Goal: Transaction & Acquisition: Obtain resource

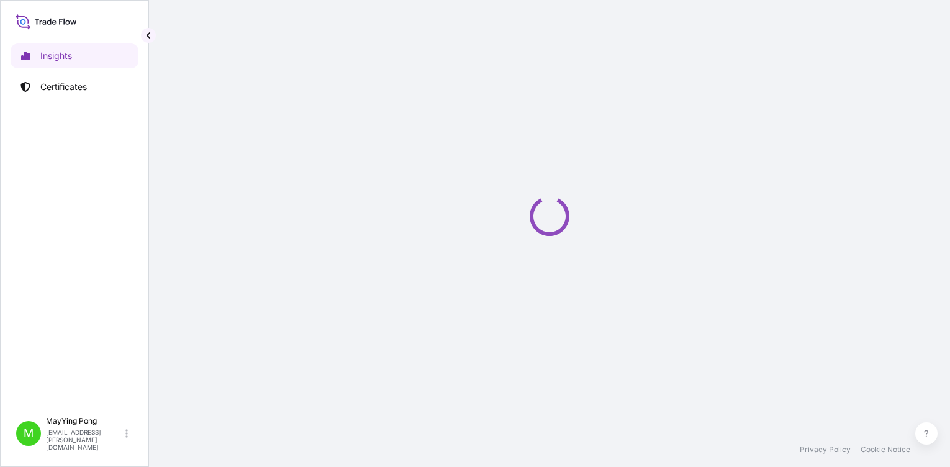
select select "2025"
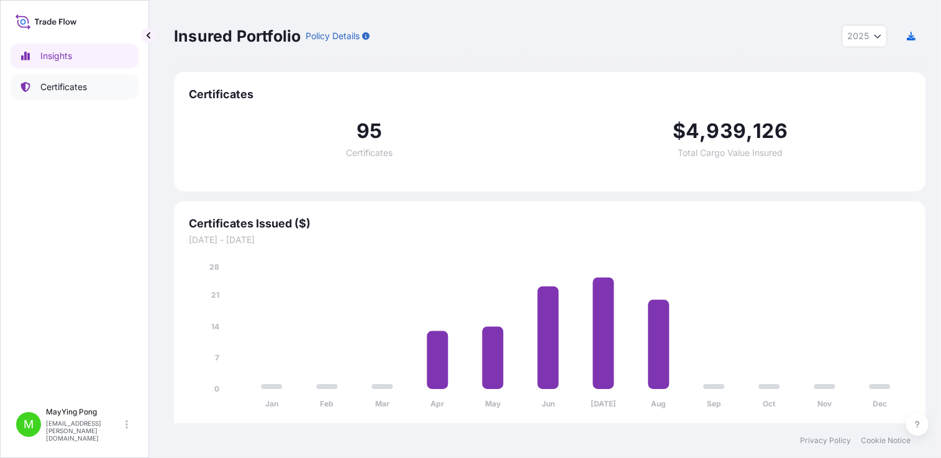
click at [48, 84] on p "Certificates" at bounding box center [63, 87] width 47 height 12
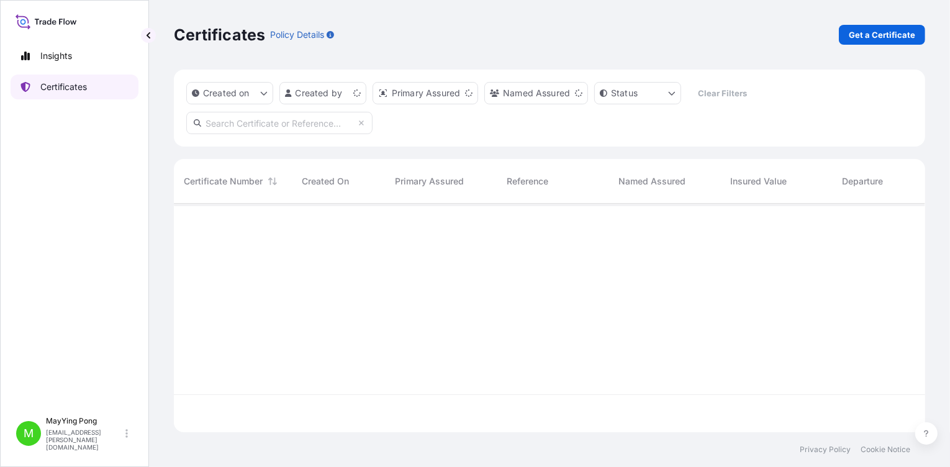
scroll to position [226, 742]
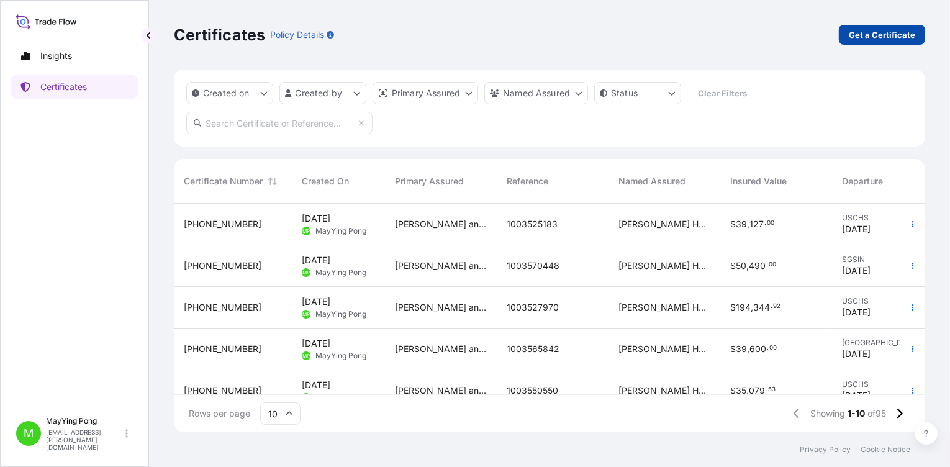
click at [883, 33] on p "Get a Certificate" at bounding box center [882, 35] width 66 height 12
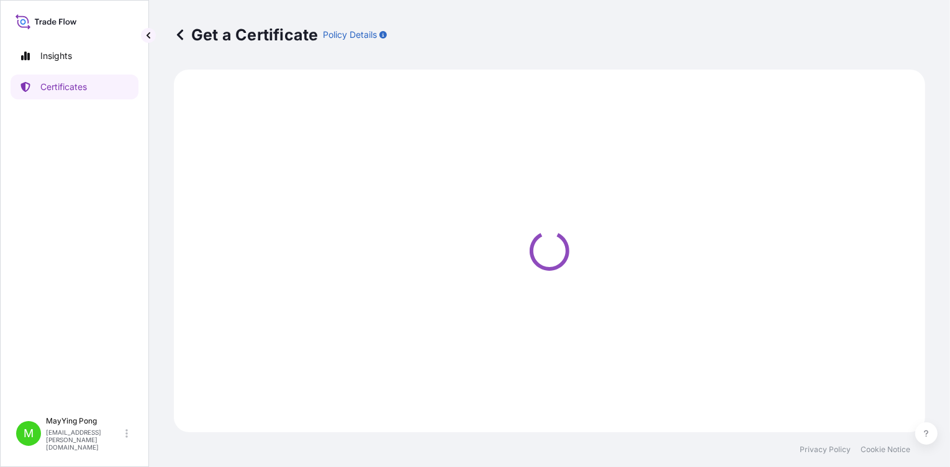
select select "Ocean Vessel"
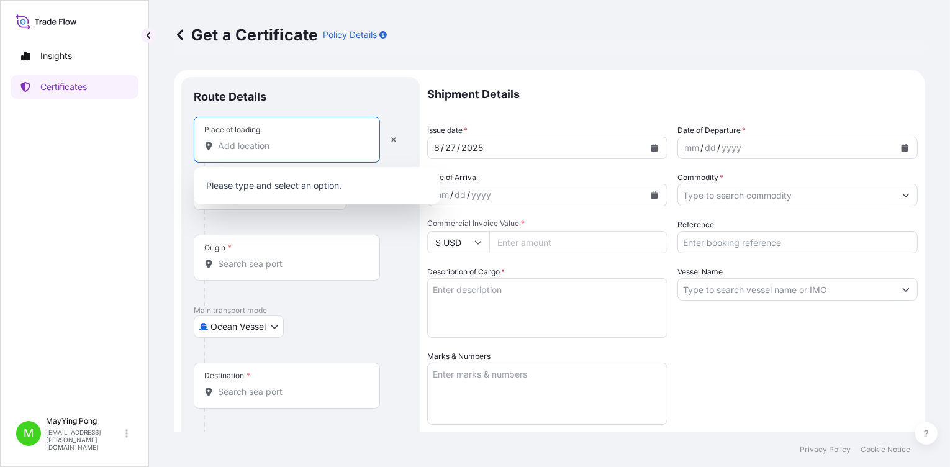
click at [241, 144] on input "Place of loading" at bounding box center [291, 146] width 147 height 12
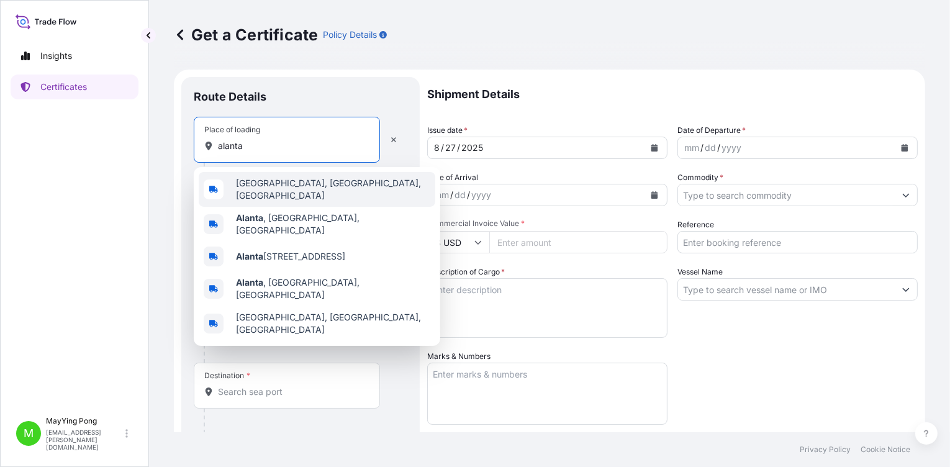
click at [280, 190] on span "[GEOGRAPHIC_DATA], [GEOGRAPHIC_DATA], [GEOGRAPHIC_DATA]" at bounding box center [333, 189] width 194 height 25
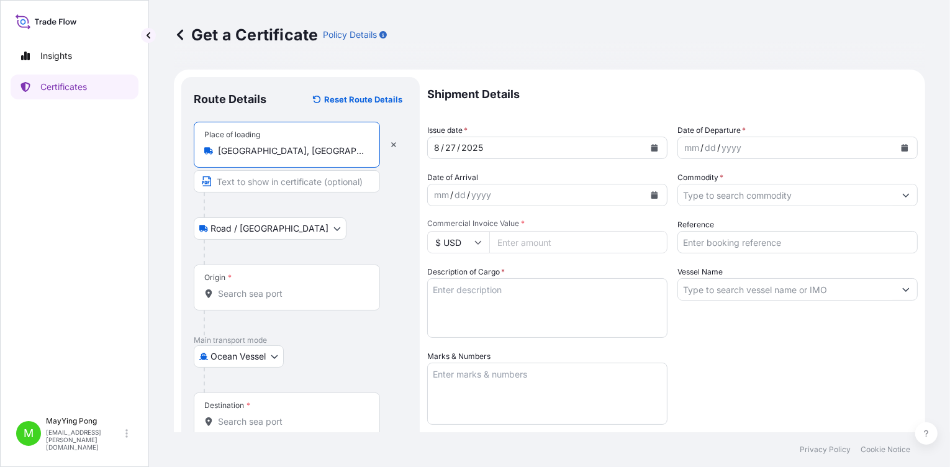
type input "[GEOGRAPHIC_DATA], [GEOGRAPHIC_DATA], [GEOGRAPHIC_DATA]"
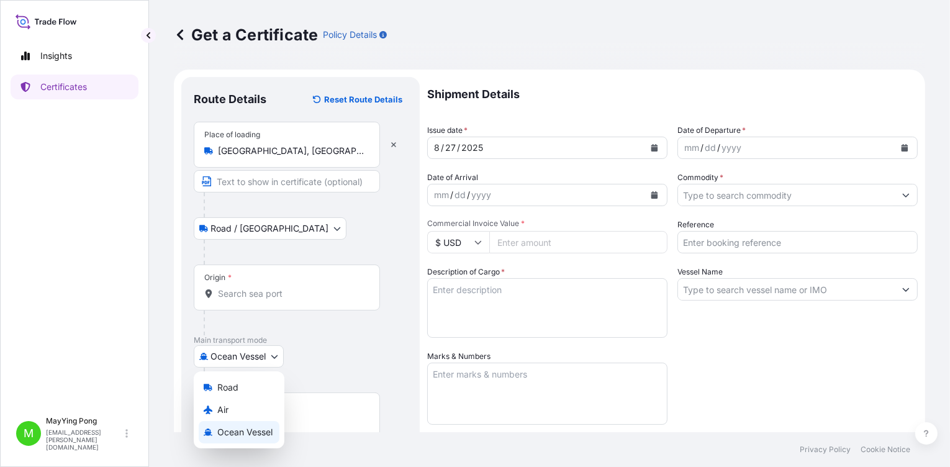
click at [273, 352] on body "0 options available. 5 options available. 0 options available. 5 options availa…" at bounding box center [475, 233] width 950 height 467
click at [255, 406] on div "Air" at bounding box center [239, 410] width 81 height 22
select select "Air"
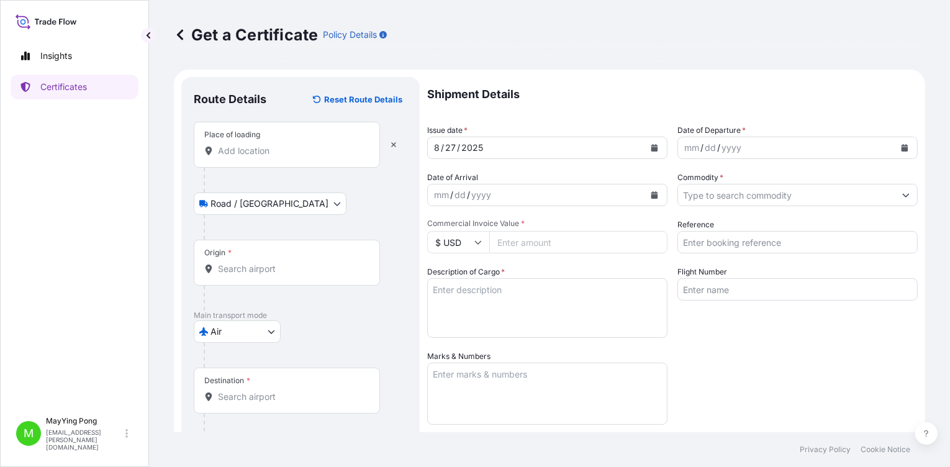
click at [244, 255] on div "Origin *" at bounding box center [287, 263] width 186 height 46
click at [244, 263] on input "Origin *" at bounding box center [291, 269] width 147 height 12
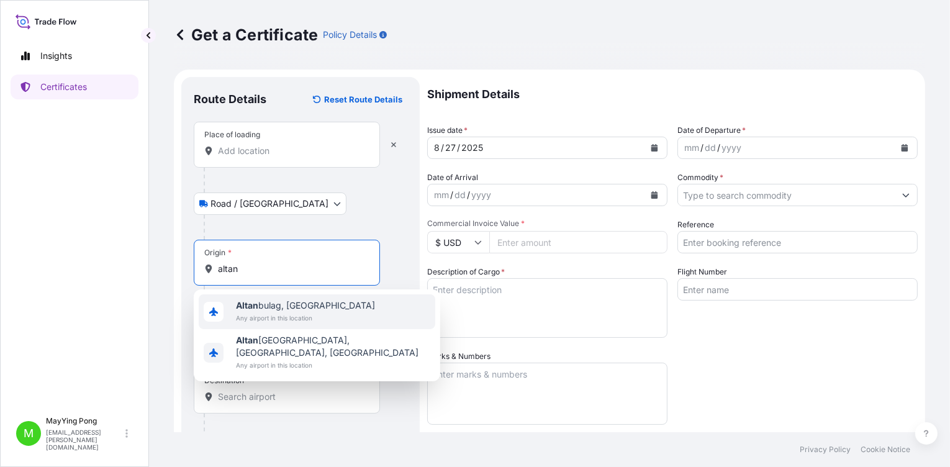
drag, startPoint x: 247, startPoint y: 271, endPoint x: 207, endPoint y: 261, distance: 40.5
click at [211, 271] on div "altan" at bounding box center [286, 269] width 165 height 12
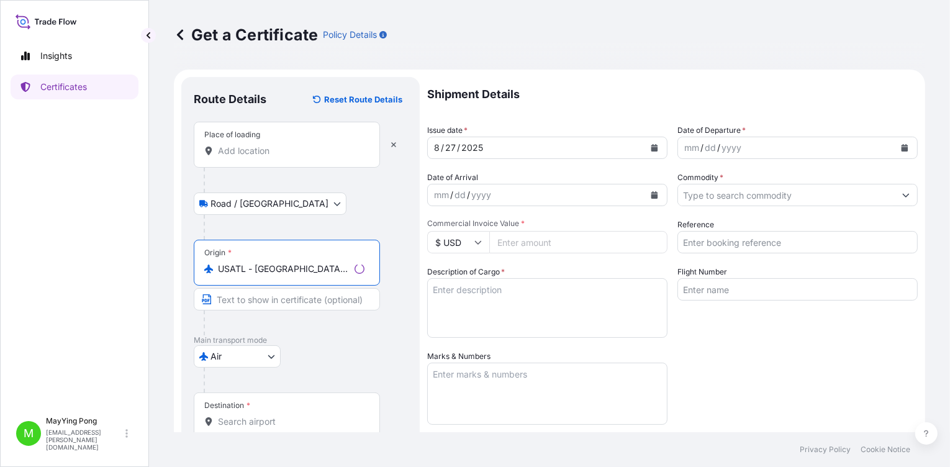
type input "USATL - [GEOGRAPHIC_DATA], [GEOGRAPHIC_DATA]"
click at [225, 149] on input "Place of loading" at bounding box center [291, 151] width 147 height 12
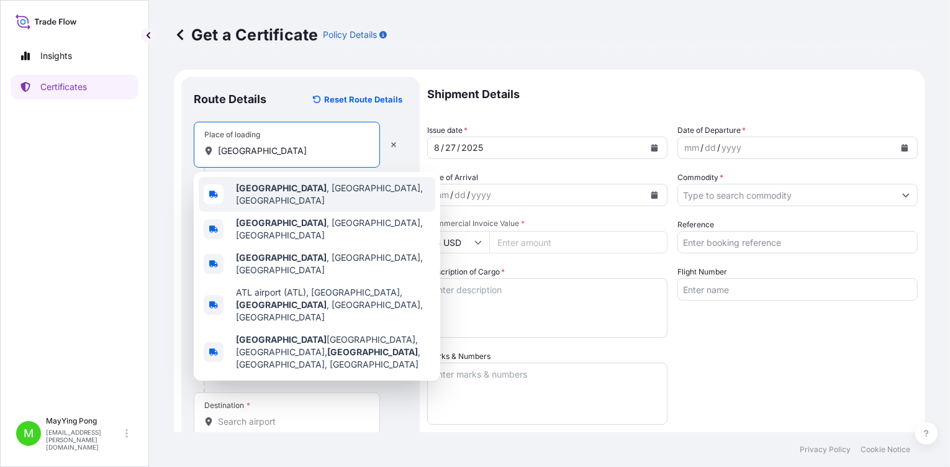
click at [245, 193] on b "[GEOGRAPHIC_DATA]" at bounding box center [281, 188] width 91 height 11
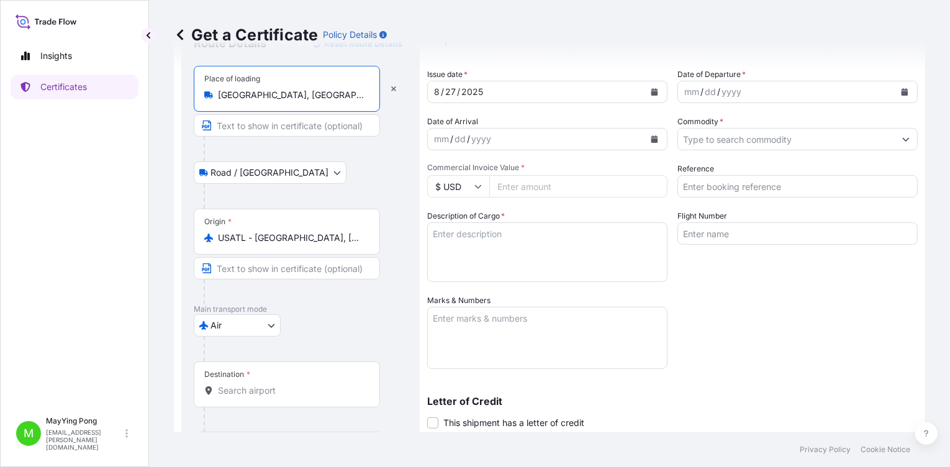
scroll to position [124, 0]
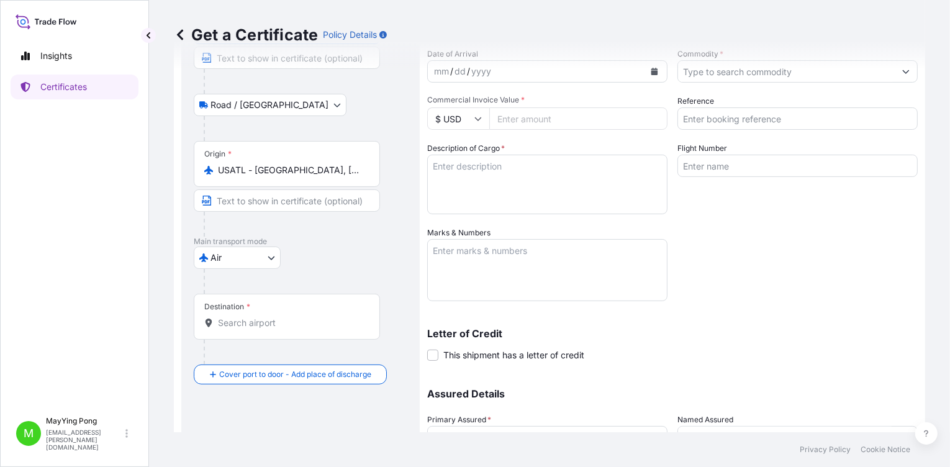
type input "[GEOGRAPHIC_DATA], [GEOGRAPHIC_DATA], [GEOGRAPHIC_DATA]"
click at [260, 321] on input "Destination *" at bounding box center [291, 323] width 147 height 12
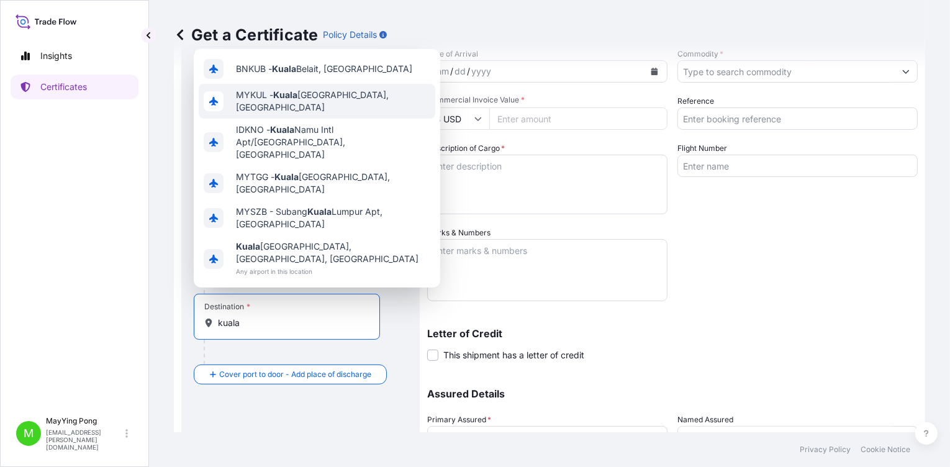
click at [299, 108] on div "MYKUL - [GEOGRAPHIC_DATA], [GEOGRAPHIC_DATA]" at bounding box center [317, 101] width 237 height 35
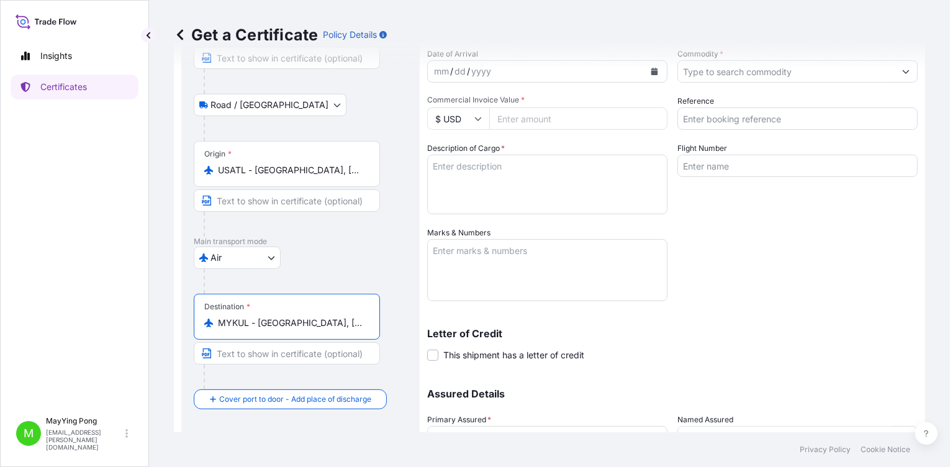
type input "MYKUL - [GEOGRAPHIC_DATA], [GEOGRAPHIC_DATA]"
click at [654, 66] on div "Get a Certificate Policy Details" at bounding box center [550, 35] width 752 height 70
click at [572, 68] on div "Get a Certificate Policy Details" at bounding box center [550, 35] width 752 height 70
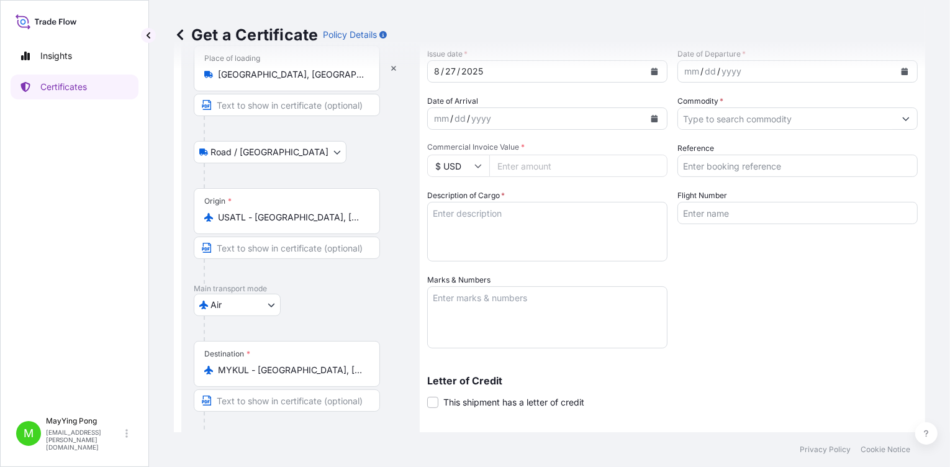
scroll to position [0, 0]
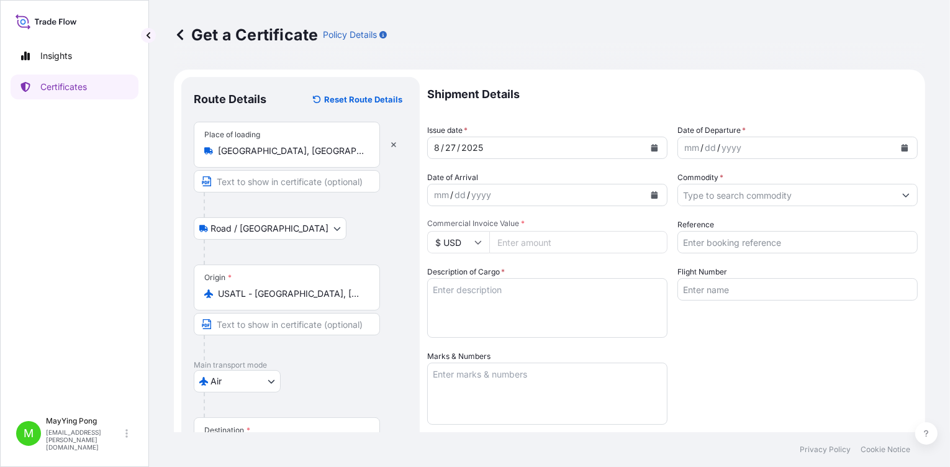
click at [652, 149] on icon "Calendar" at bounding box center [655, 147] width 7 height 7
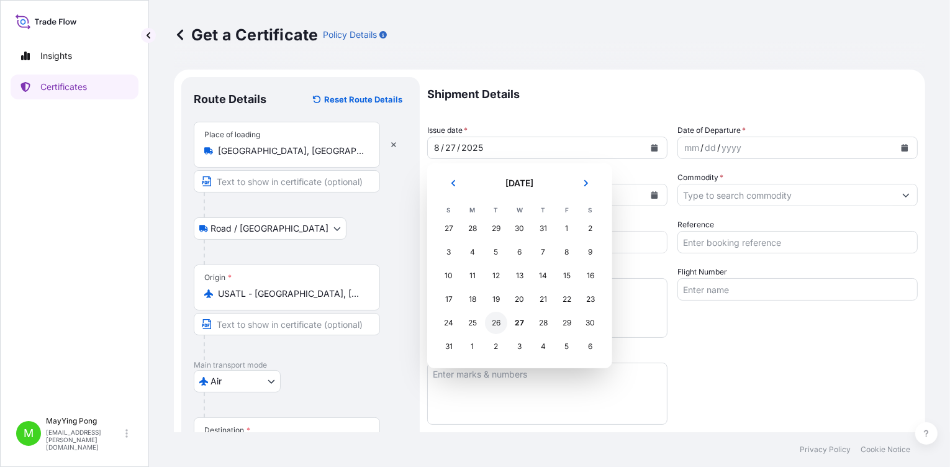
click at [495, 324] on div "26" at bounding box center [496, 323] width 22 height 22
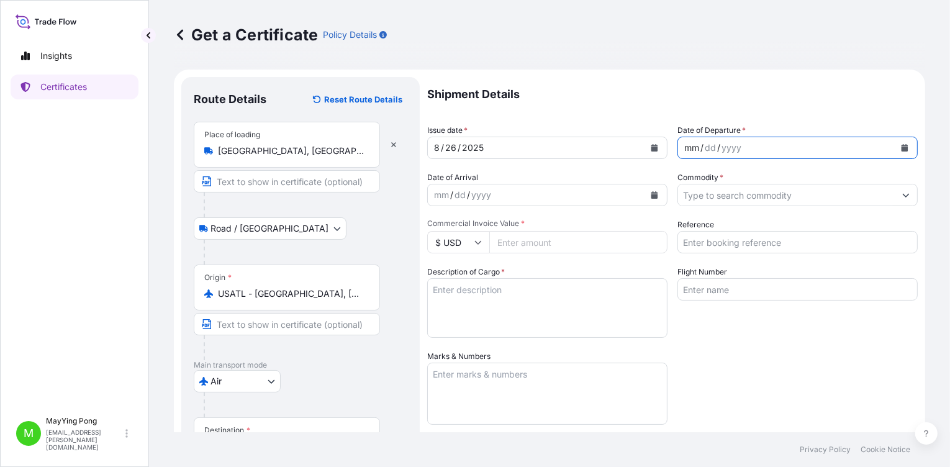
click at [778, 141] on div "mm / dd / yyyy" at bounding box center [786, 148] width 217 height 22
click at [901, 144] on icon "Calendar" at bounding box center [904, 147] width 7 height 7
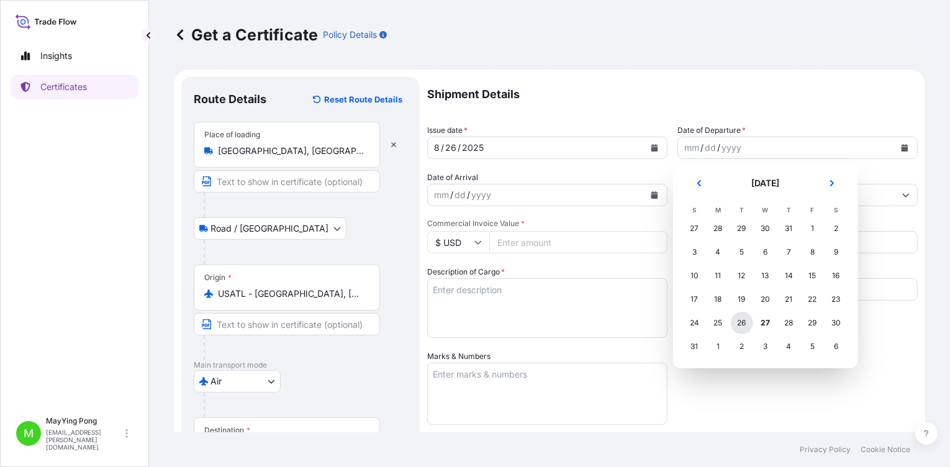
click at [744, 320] on div "26" at bounding box center [742, 323] width 22 height 22
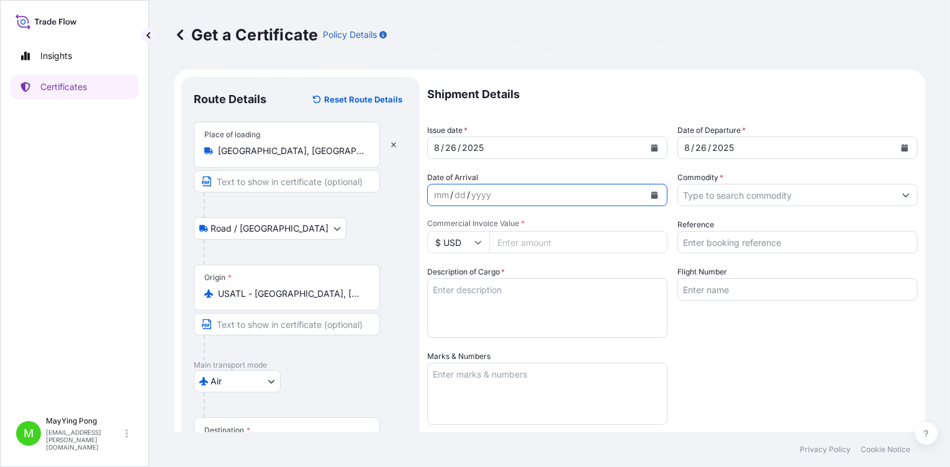
click at [652, 194] on icon "Calendar" at bounding box center [655, 194] width 7 height 7
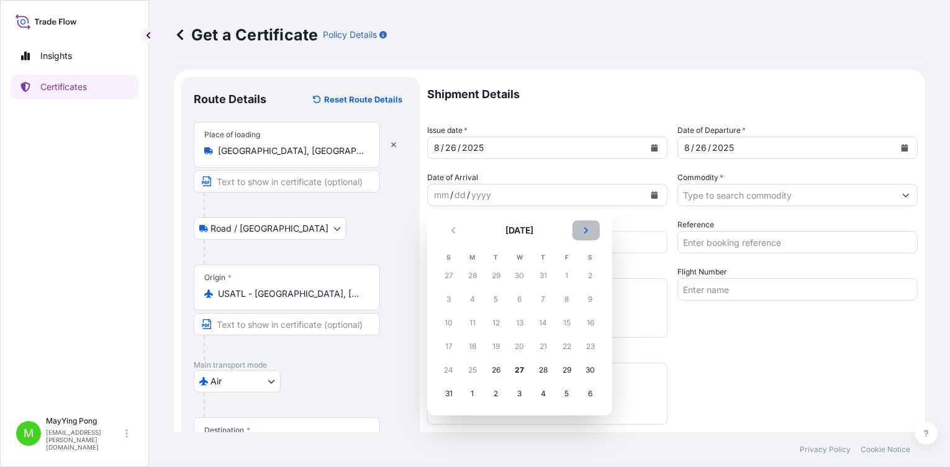
click at [584, 224] on button "Next" at bounding box center [586, 231] width 27 height 20
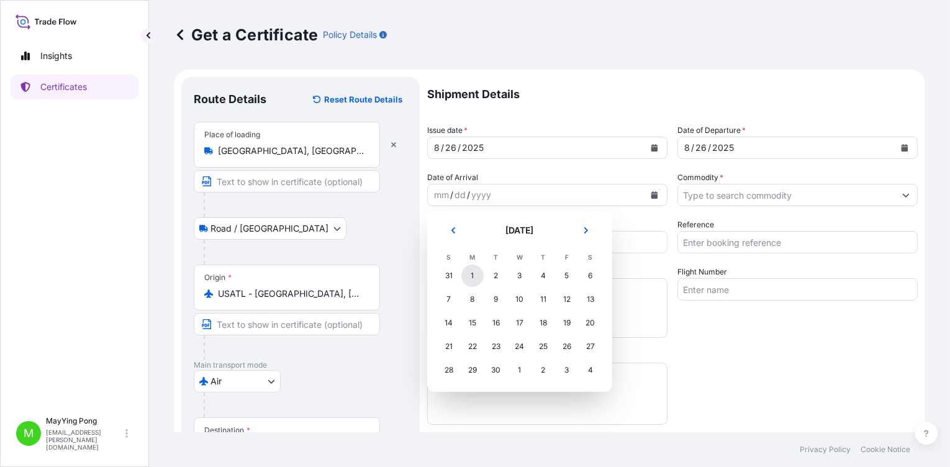
click at [475, 278] on div "1" at bounding box center [473, 276] width 22 height 22
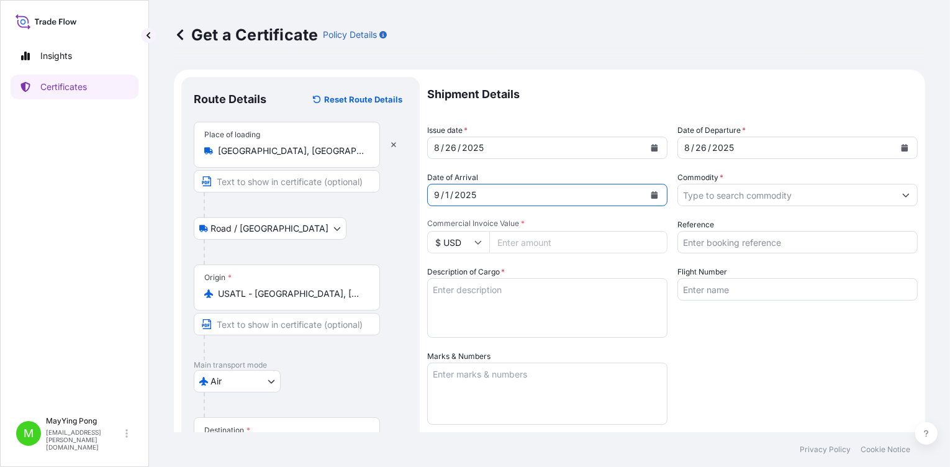
click at [767, 194] on input "Commodity *" at bounding box center [786, 195] width 217 height 22
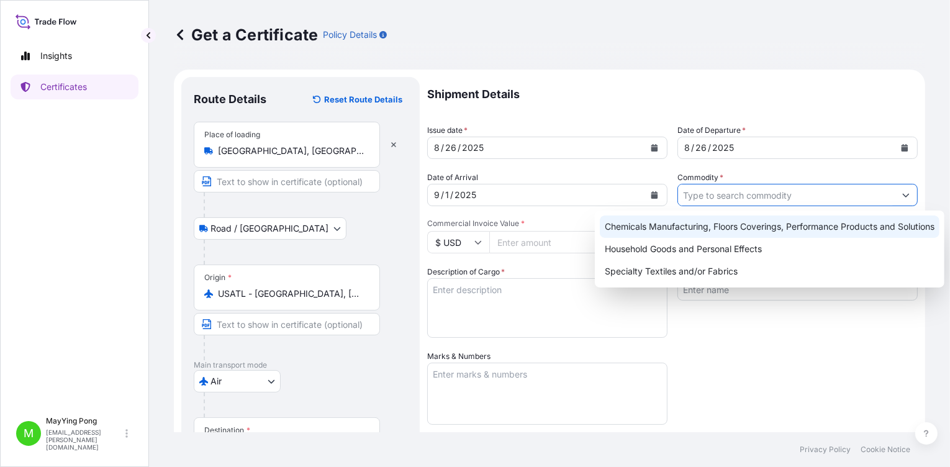
click at [749, 224] on div "Chemicals Manufacturing, Floors Coverings, Performance Products and Solutions" at bounding box center [770, 227] width 340 height 22
type input "Chemicals Manufacturing, Floors Coverings, Performance Products and Solutions"
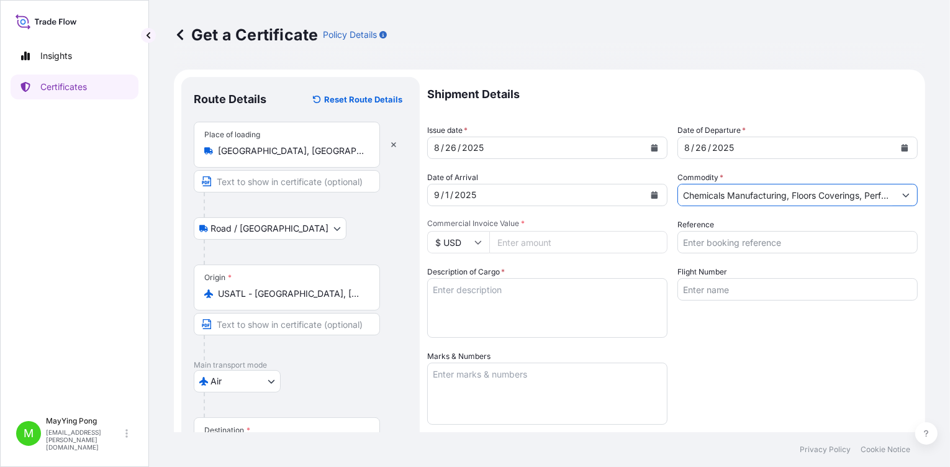
click at [549, 242] on input "Commercial Invoice Value *" at bounding box center [579, 242] width 178 height 22
type input "8523.51"
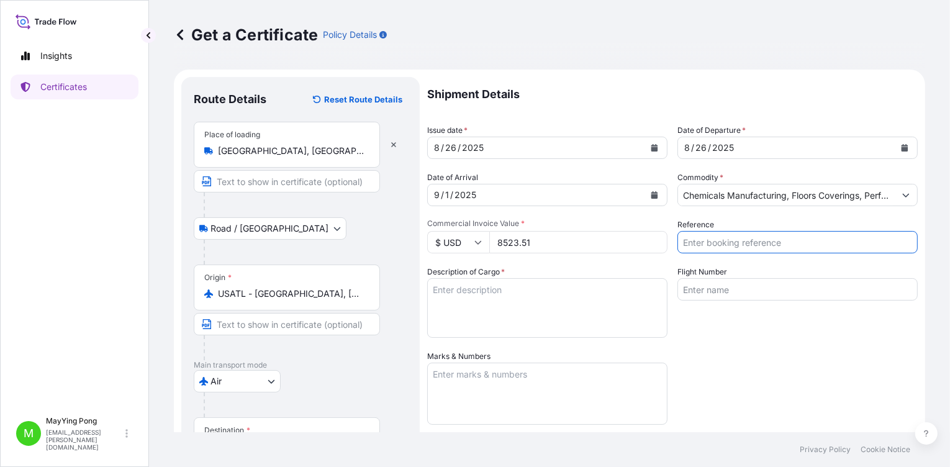
drag, startPoint x: 704, startPoint y: 240, endPoint x: 695, endPoint y: 236, distance: 10.8
click at [706, 240] on input "Reference" at bounding box center [798, 242] width 240 height 22
type input "1003543013"
click at [520, 291] on textarea "Description of Cargo *" at bounding box center [547, 308] width 240 height 60
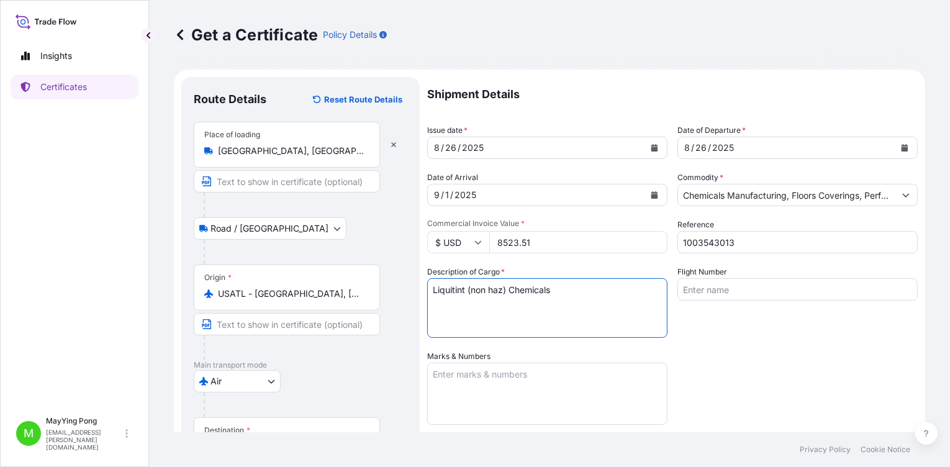
type textarea "Liquitint (non haz) Chemicals"
click at [507, 383] on textarea "Marks & Numbers" at bounding box center [547, 394] width 240 height 62
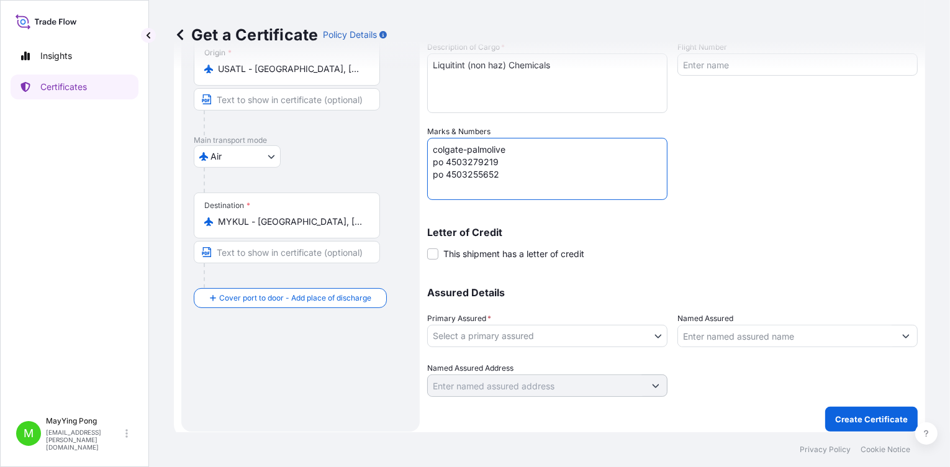
scroll to position [230, 0]
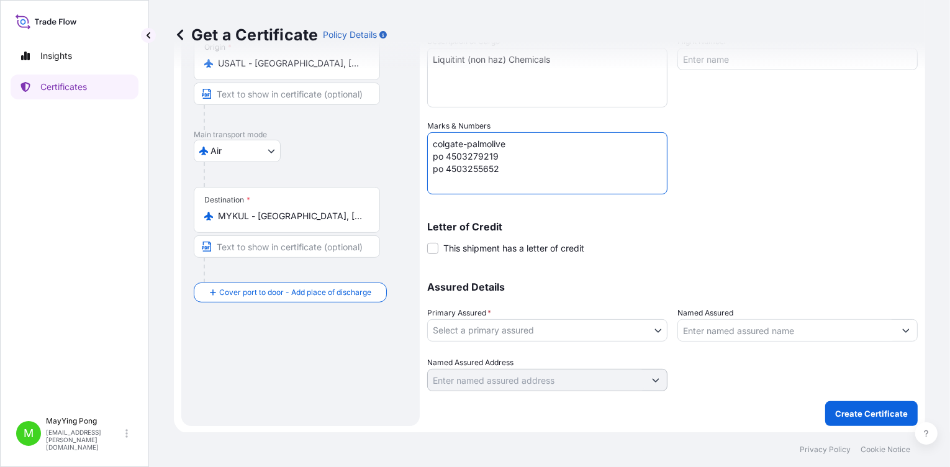
type textarea "colgate-palmolive po 4503279219 po 4503255652"
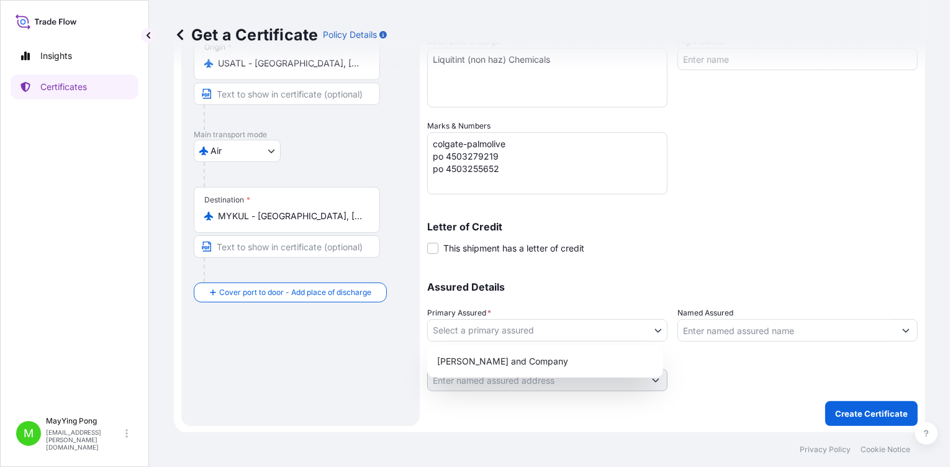
click at [652, 331] on body "Insights Certificates M MayYing Pong [EMAIL_ADDRESS][PERSON_NAME][DOMAIN_NAME] …" at bounding box center [475, 233] width 950 height 467
click at [571, 357] on div "[PERSON_NAME] and Company" at bounding box center [545, 361] width 226 height 22
select select "31531"
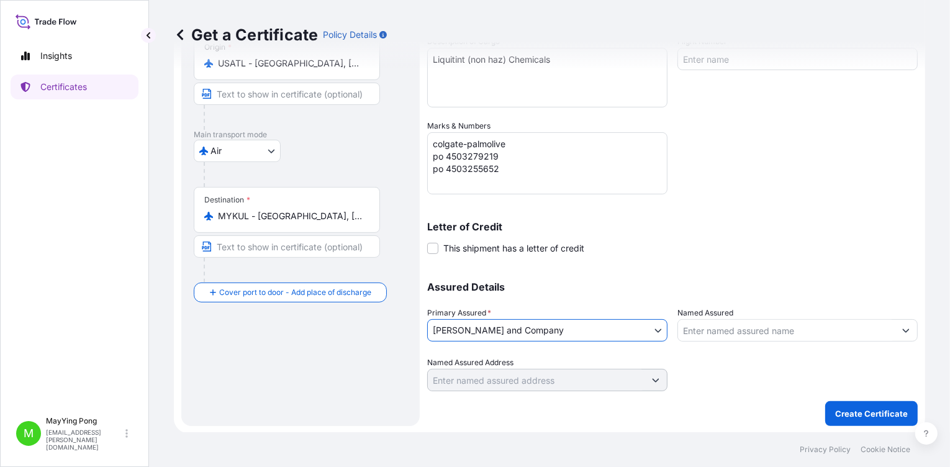
click at [737, 332] on input "Named Assured" at bounding box center [786, 330] width 217 height 22
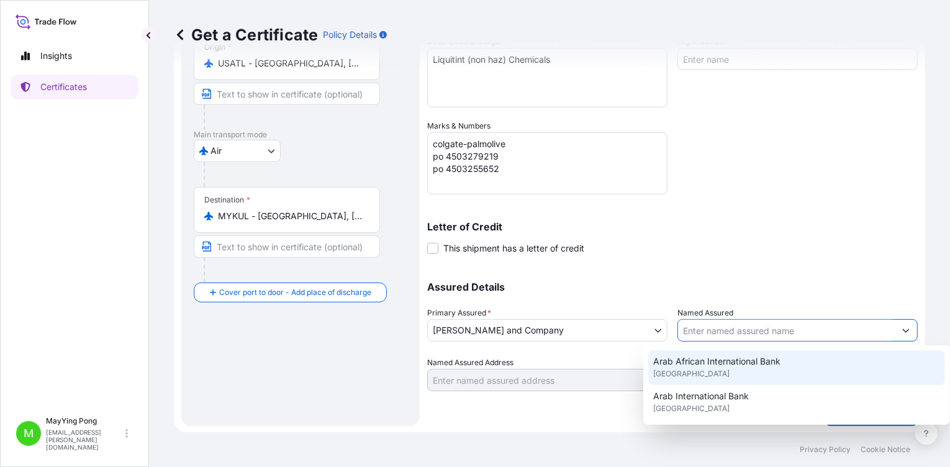
scroll to position [248, 0]
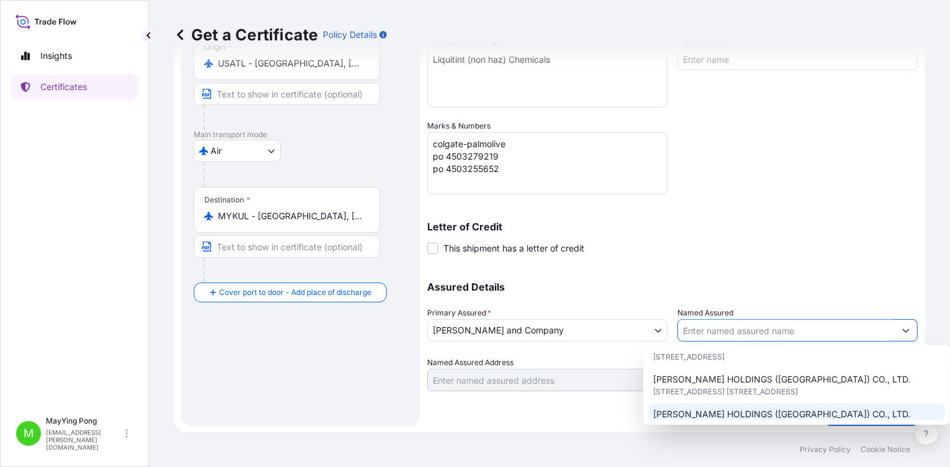
click at [742, 408] on span "[PERSON_NAME] HOLDINGS ([GEOGRAPHIC_DATA]) CO., LTD." at bounding box center [782, 414] width 257 height 12
type input "[PERSON_NAME] HOLDINGS ([GEOGRAPHIC_DATA]) CO., LTD."
type input "[STREET_ADDRESS] [STREET_ADDRESS],"
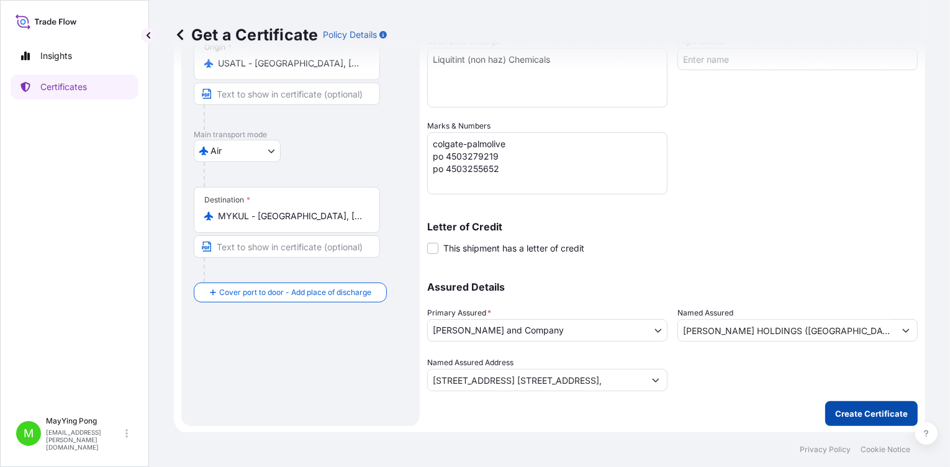
click at [870, 416] on p "Create Certificate" at bounding box center [872, 414] width 73 height 12
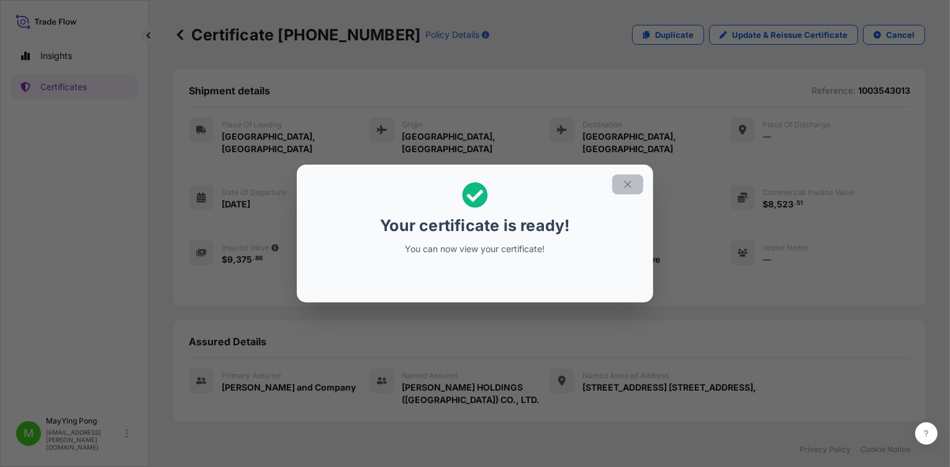
click at [627, 183] on icon "button" at bounding box center [627, 184] width 7 height 7
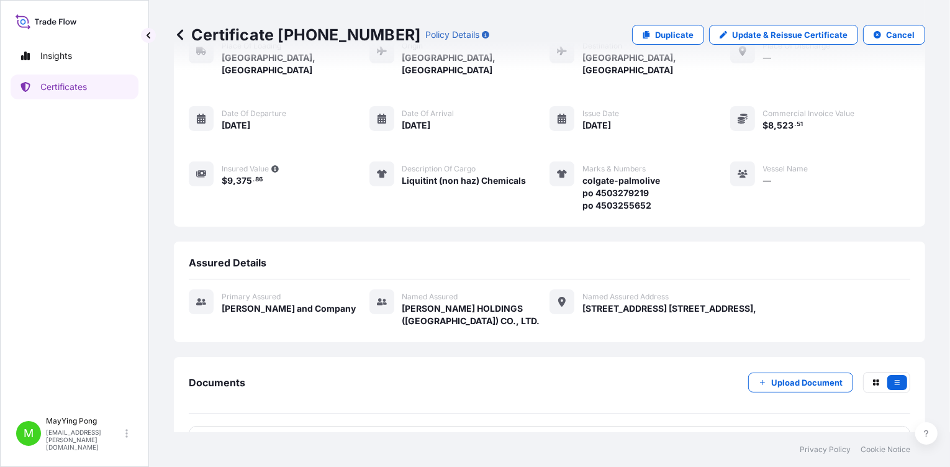
scroll to position [104, 0]
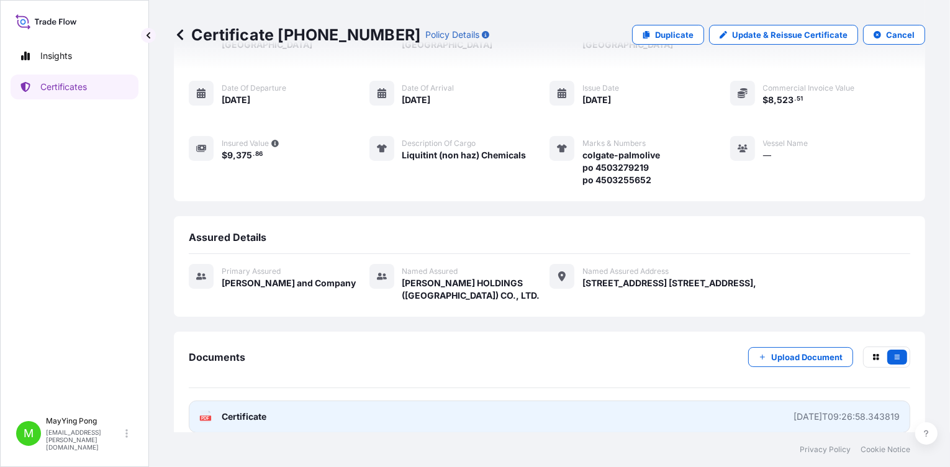
click at [225, 411] on span "Certificate" at bounding box center [244, 417] width 45 height 12
